Goal: Task Accomplishment & Management: Manage account settings

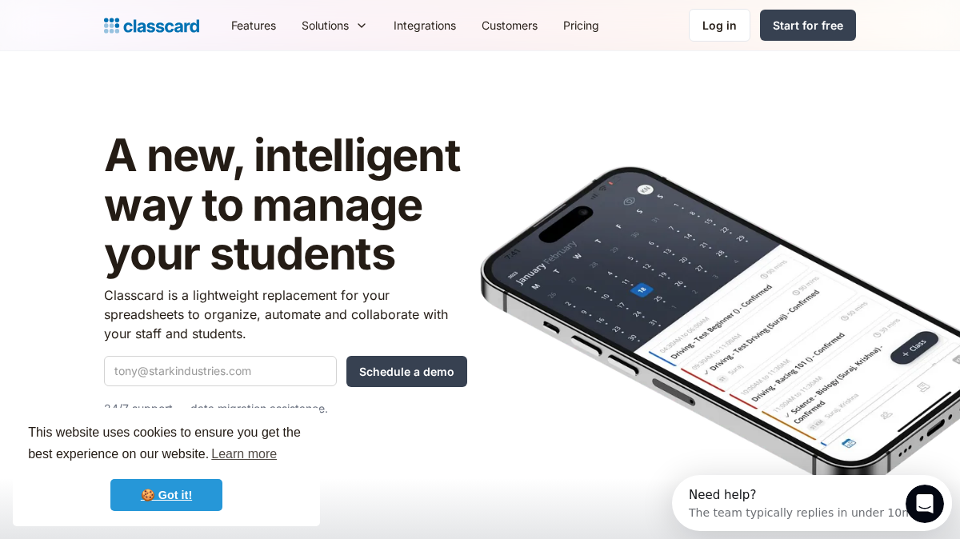
click at [137, 495] on link "🍪 Got it!" at bounding box center [166, 495] width 112 height 32
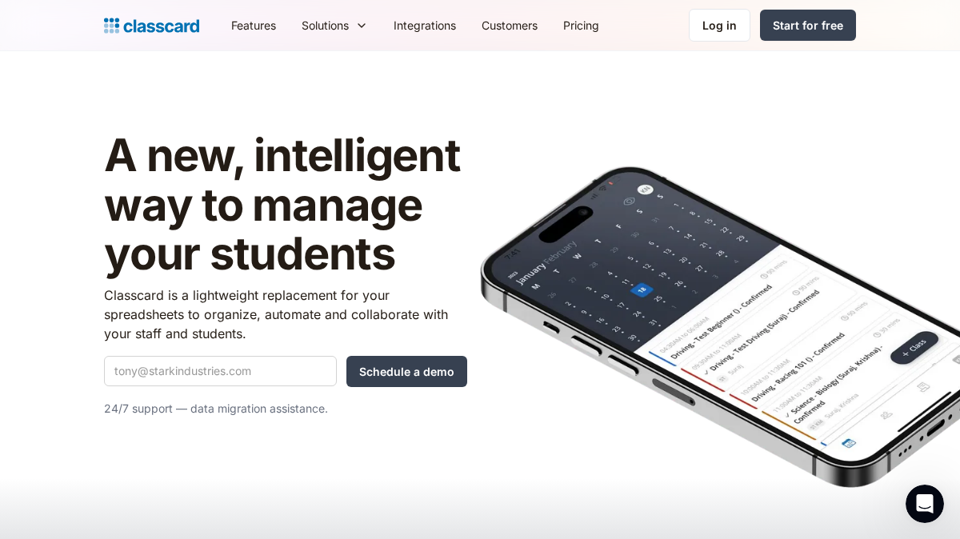
click at [172, 26] on img at bounding box center [151, 25] width 95 height 22
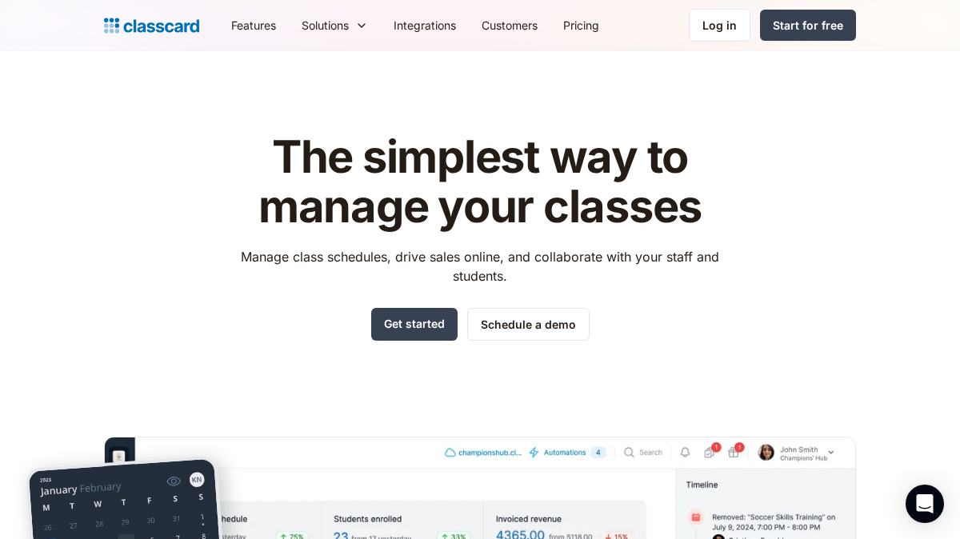
click at [726, 29] on div "Log in" at bounding box center [720, 25] width 34 height 17
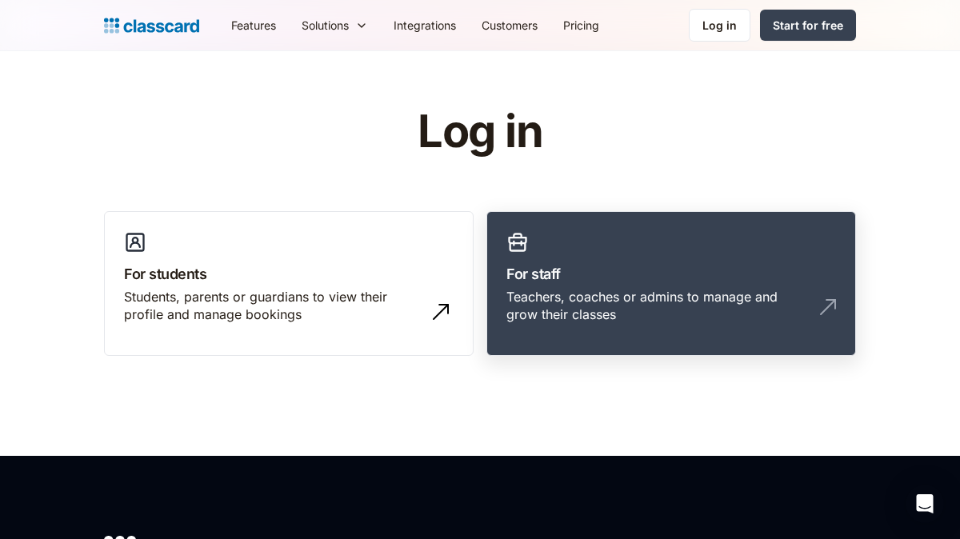
click at [639, 227] on link "For staff Teachers, coaches or admins to manage and grow their classes" at bounding box center [672, 284] width 370 height 146
